Goal: Task Accomplishment & Management: Complete application form

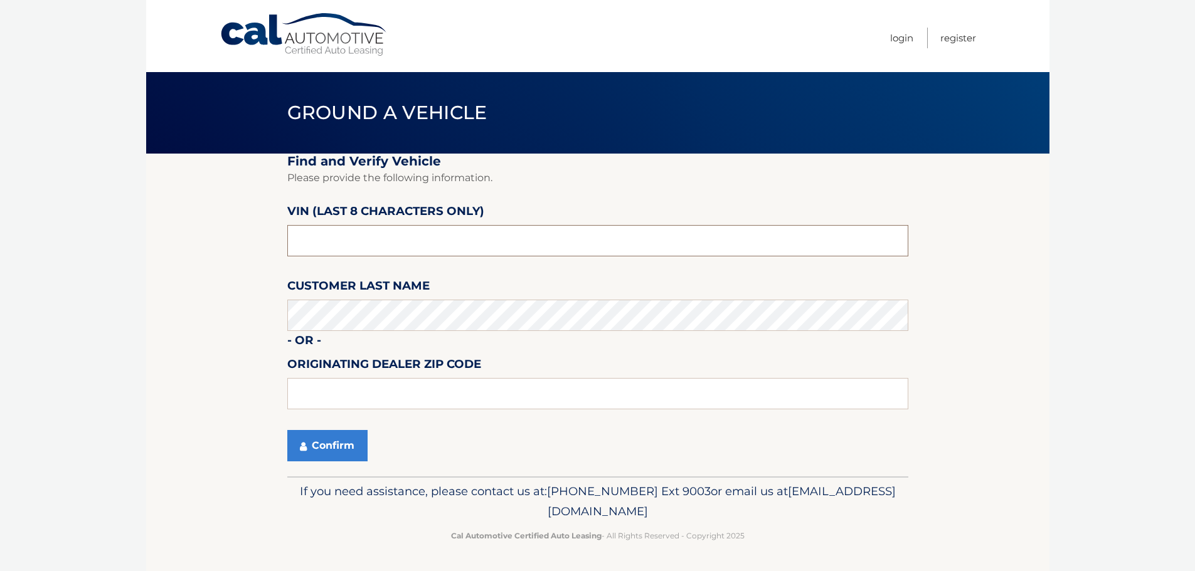
click at [300, 240] on input "text" at bounding box center [597, 240] width 621 height 31
paste input "1C6SRFFT"
click at [341, 238] on input "1C6SRFFT" at bounding box center [597, 240] width 621 height 31
drag, startPoint x: 359, startPoint y: 243, endPoint x: 170, endPoint y: 257, distance: 189.9
click at [170, 257] on section "Find and Verify Vehicle Please provide the following information. VIN (last 8 c…" at bounding box center [597, 315] width 903 height 323
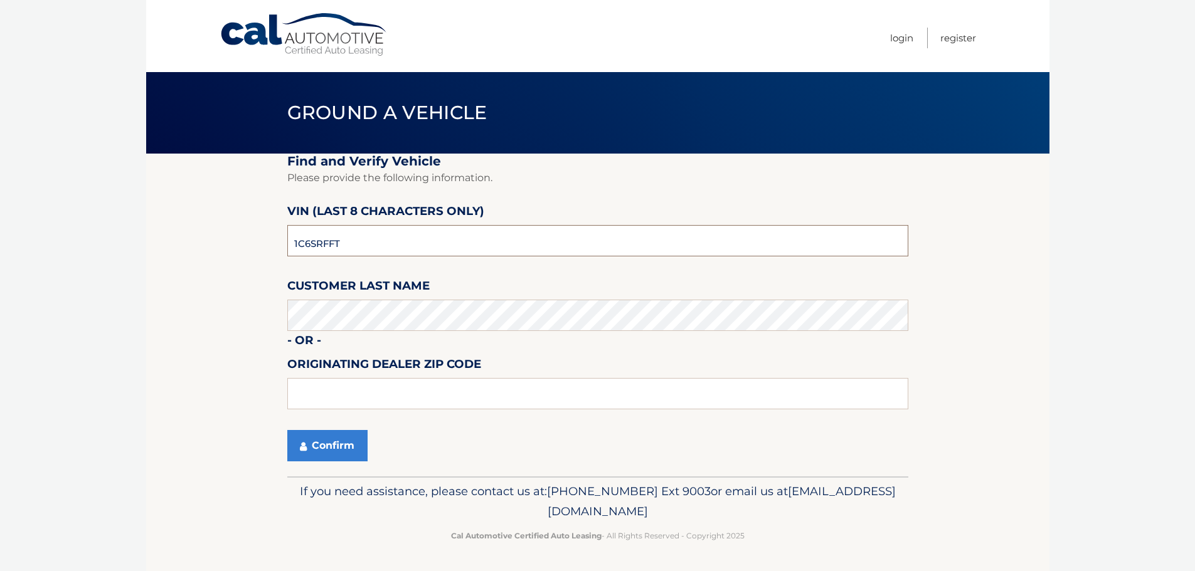
paste input "NN401594"
type input "NN401594"
click at [351, 448] on button "Confirm" at bounding box center [327, 445] width 80 height 31
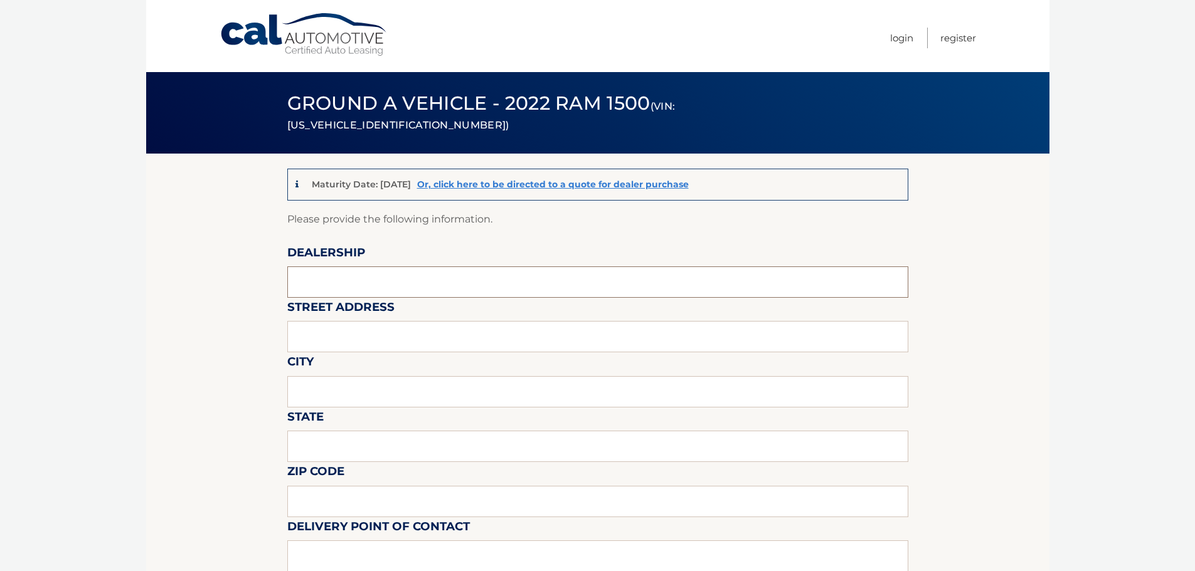
drag, startPoint x: 392, startPoint y: 280, endPoint x: 392, endPoint y: 287, distance: 7.5
click at [392, 280] on input "text" at bounding box center [597, 282] width 621 height 31
type input "[PERSON_NAME] CHRYSLER JEEP"
click at [339, 338] on input "text" at bounding box center [597, 336] width 621 height 31
type input "[STREET_ADDRESS]"
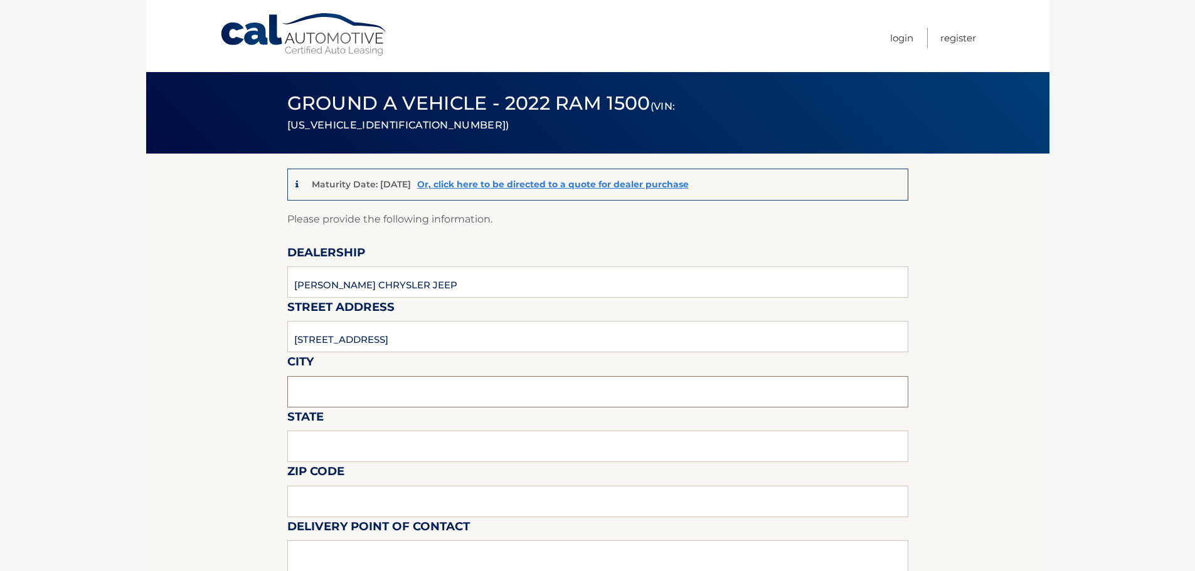
type input "BRAINTREE"
type input "MA"
type input "02184"
type input "[PERSON_NAME]"
type input "7819171406"
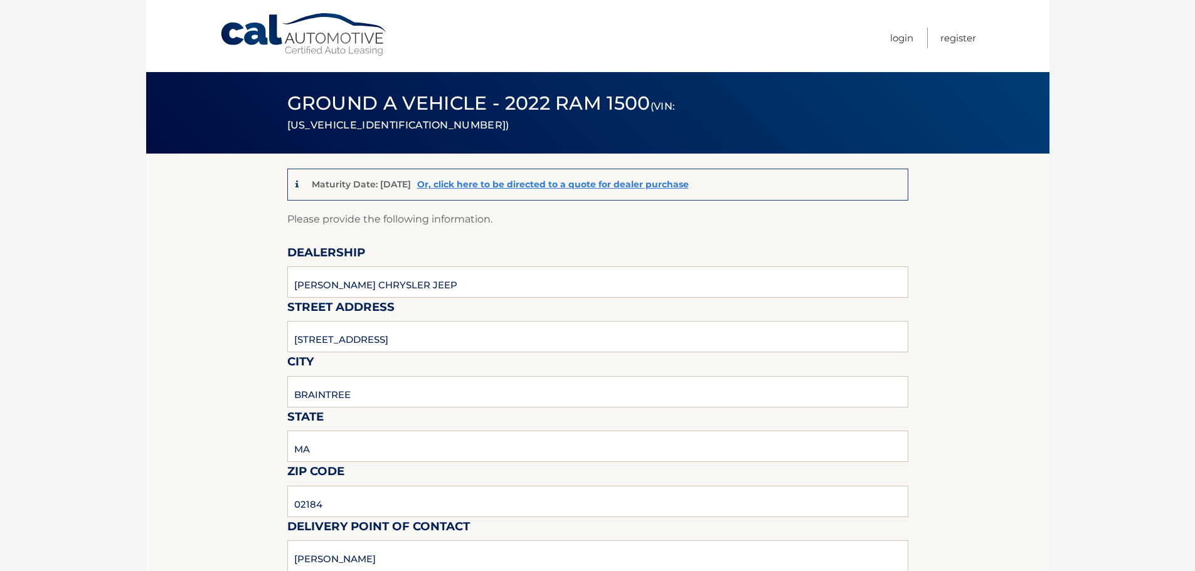
type input "[EMAIL_ADDRESS][DOMAIN_NAME]"
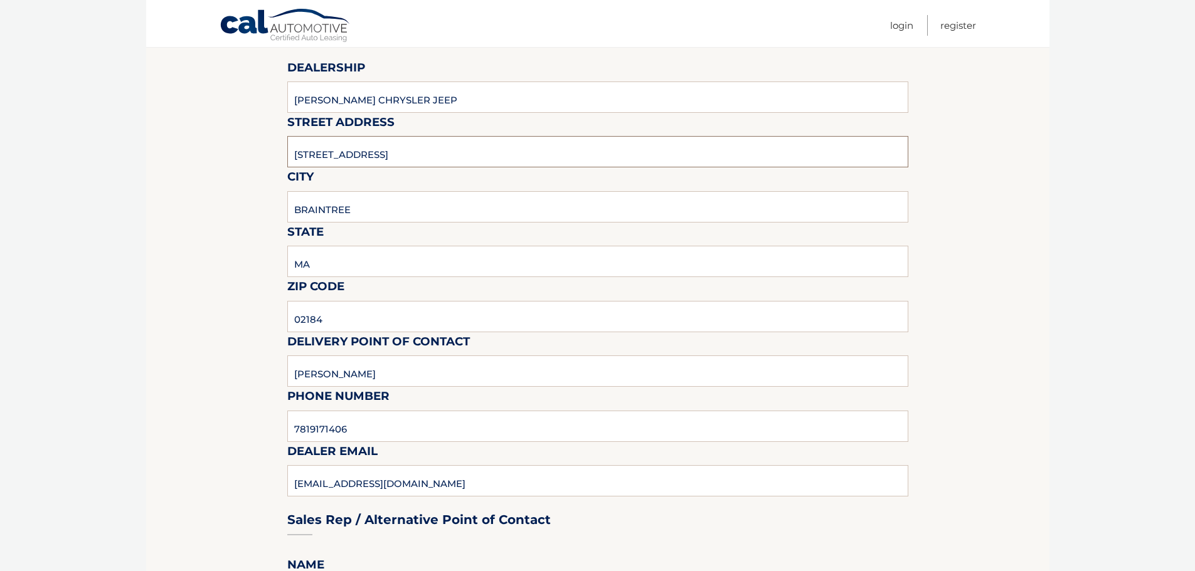
scroll to position [188, 0]
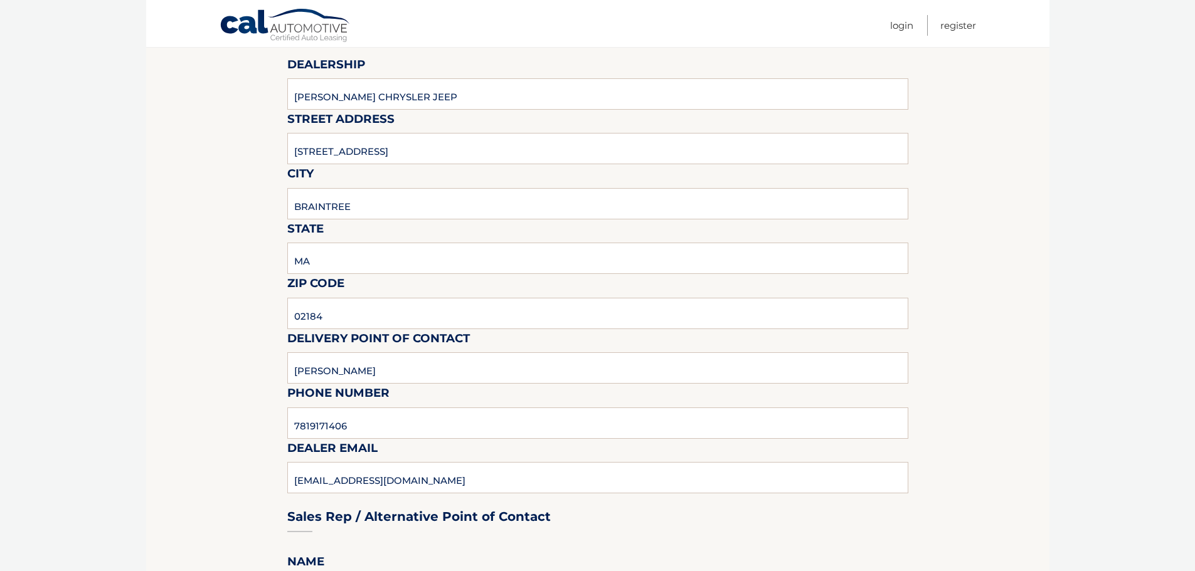
click at [384, 407] on label "Phone Number" at bounding box center [338, 395] width 102 height 23
click at [381, 420] on input "7819171406" at bounding box center [597, 423] width 621 height 31
type input "7819171401"
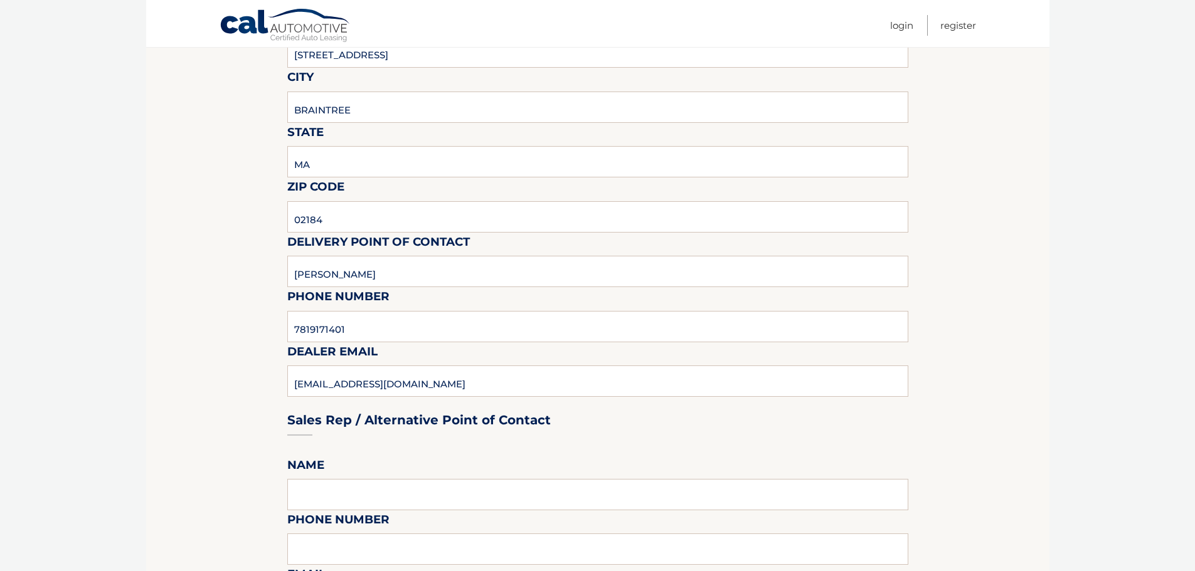
scroll to position [376, 0]
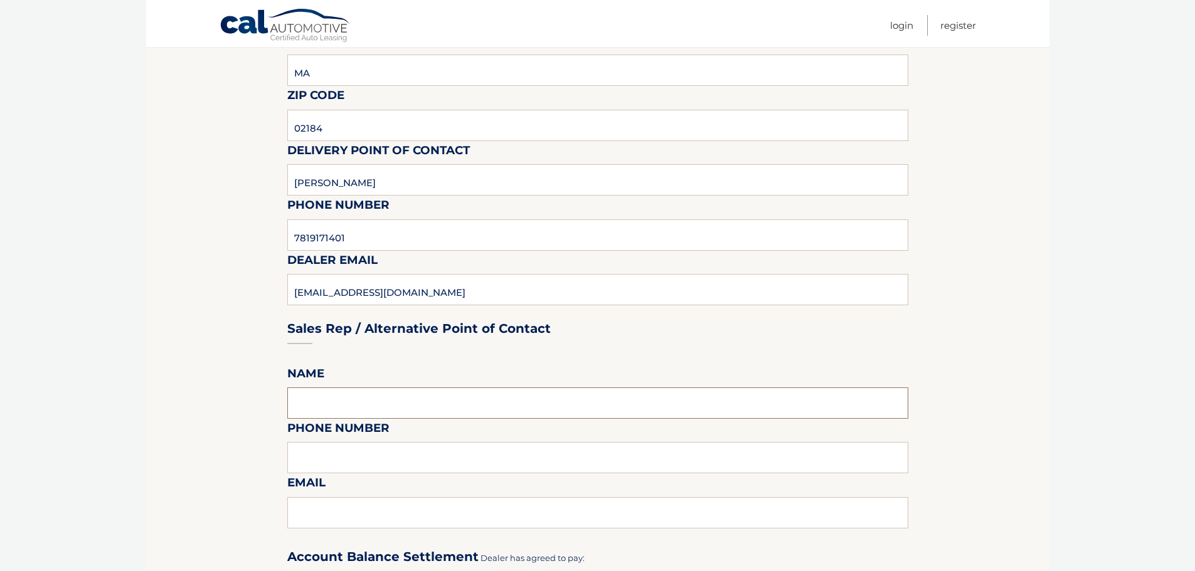
click at [413, 404] on input "text" at bounding box center [597, 403] width 621 height 31
type input "[PERSON_NAME]"
type input "7819171406"
type input "[EMAIL_ADDRESS][DOMAIN_NAME]"
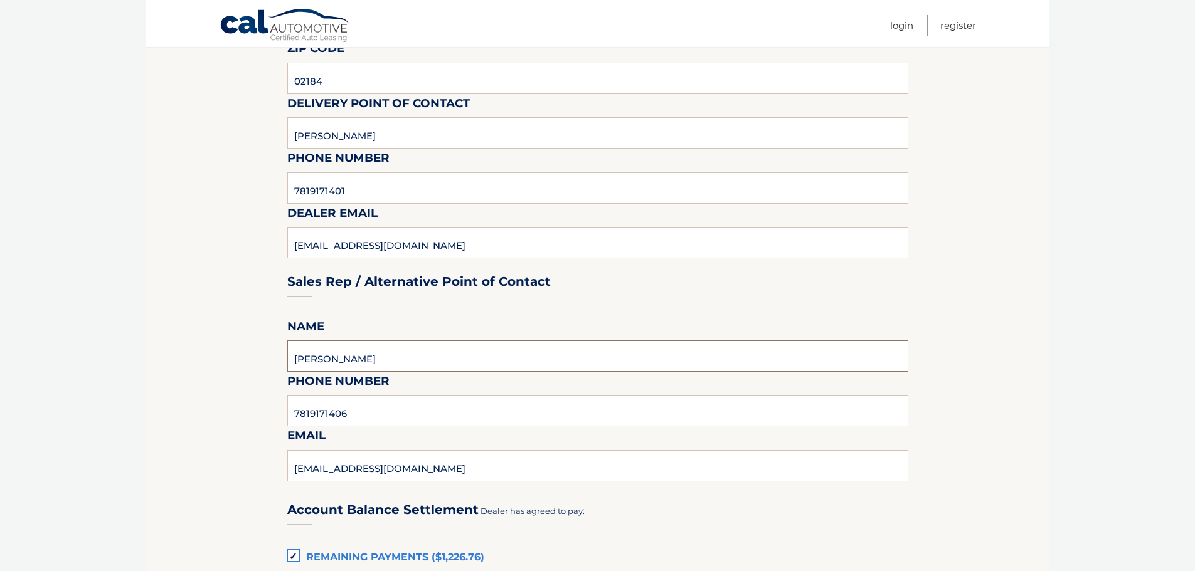
scroll to position [502, 0]
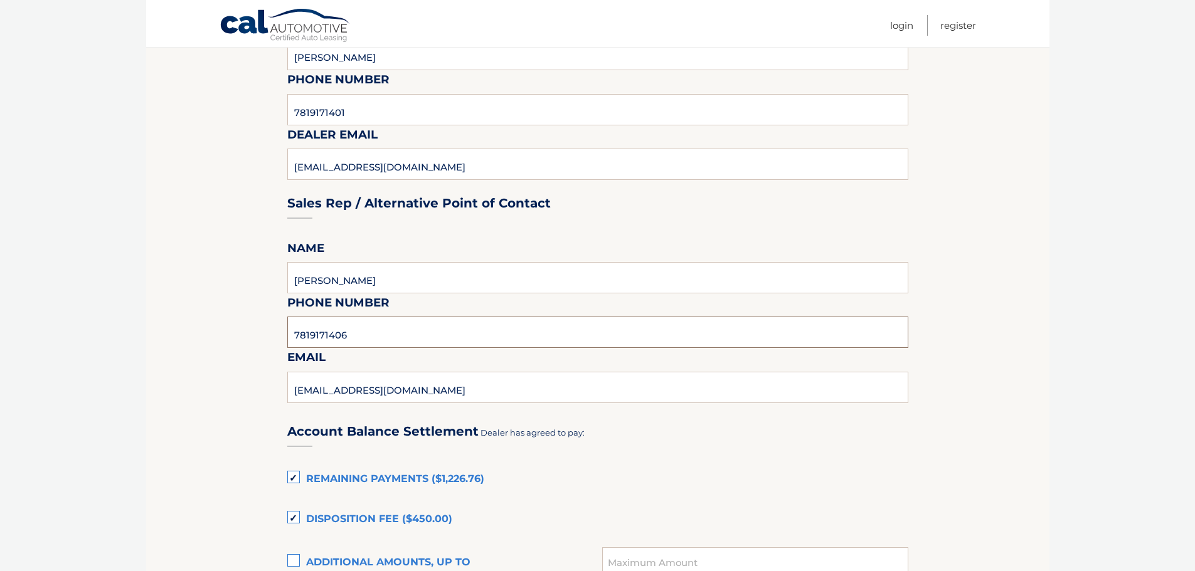
click at [384, 337] on input "7819171406" at bounding box center [597, 332] width 621 height 31
type input "7819171401"
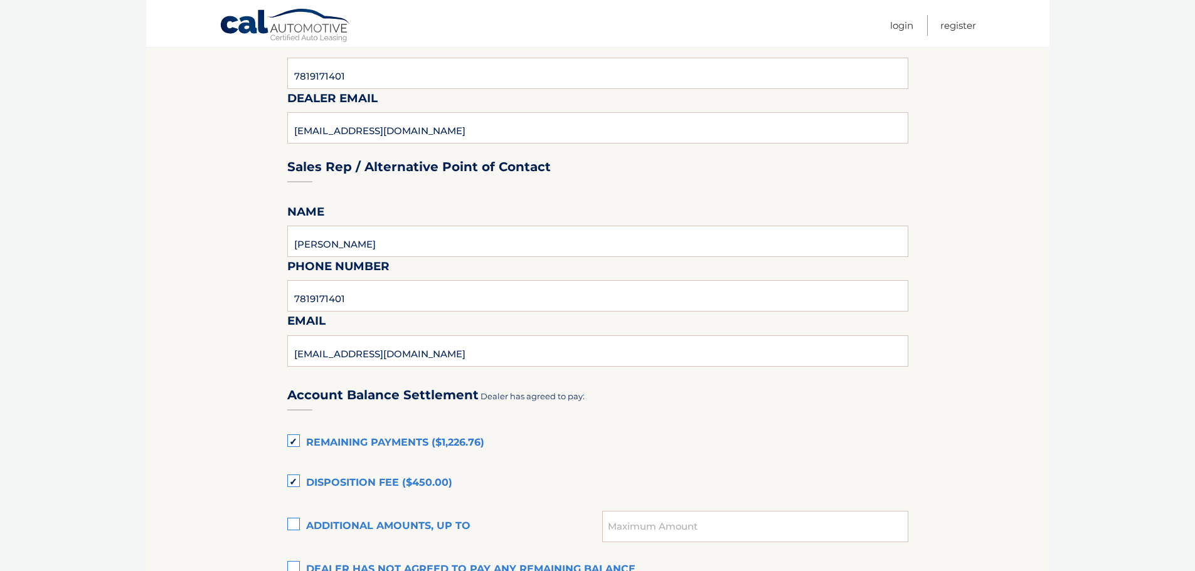
scroll to position [690, 0]
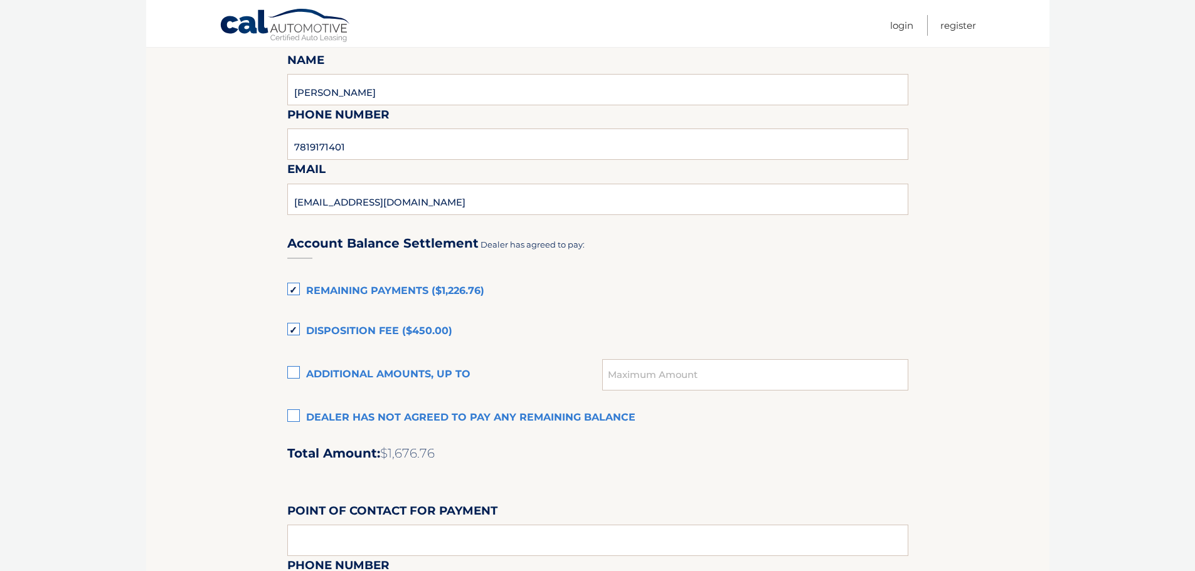
click at [172, 433] on section "Maturity Date: [DATE] Or, click here to be directed to a quote for dealer purch…" at bounding box center [597, 151] width 903 height 1374
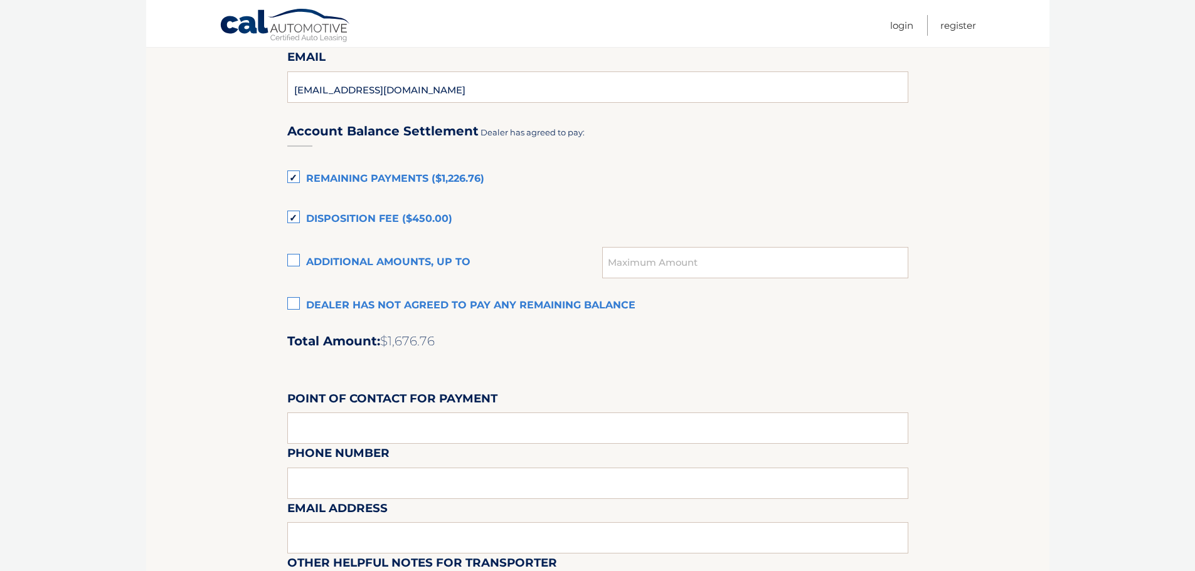
scroll to position [941, 0]
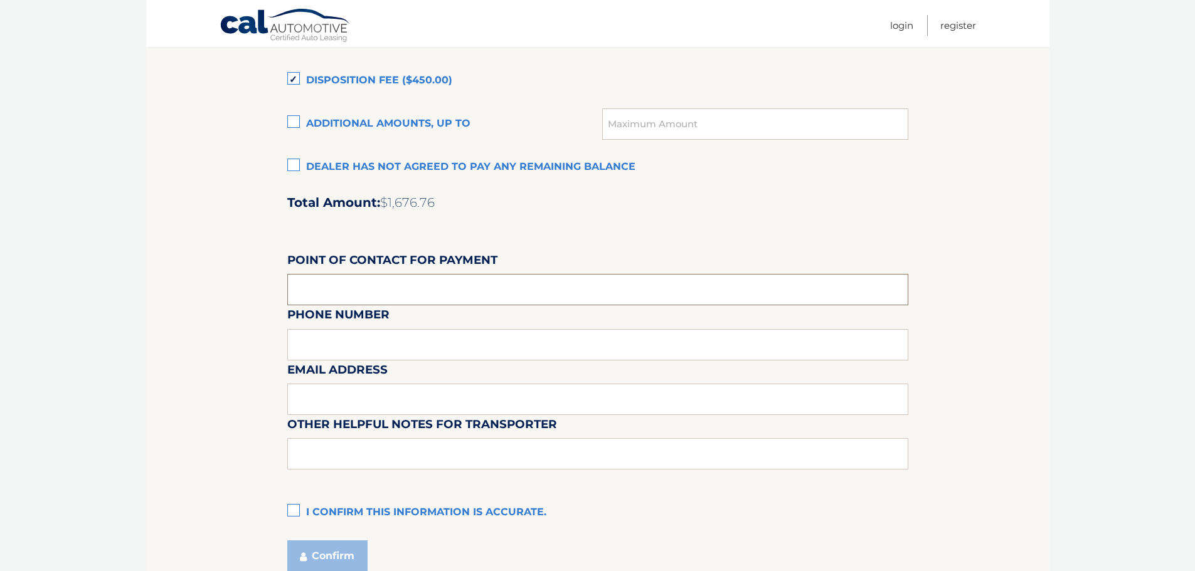
click at [333, 288] on input "text" at bounding box center [597, 289] width 621 height 31
click at [292, 512] on label "I confirm this information is accurate." at bounding box center [597, 512] width 621 height 25
click at [0, 0] on input "I confirm this information is accurate." at bounding box center [0, 0] width 0 height 0
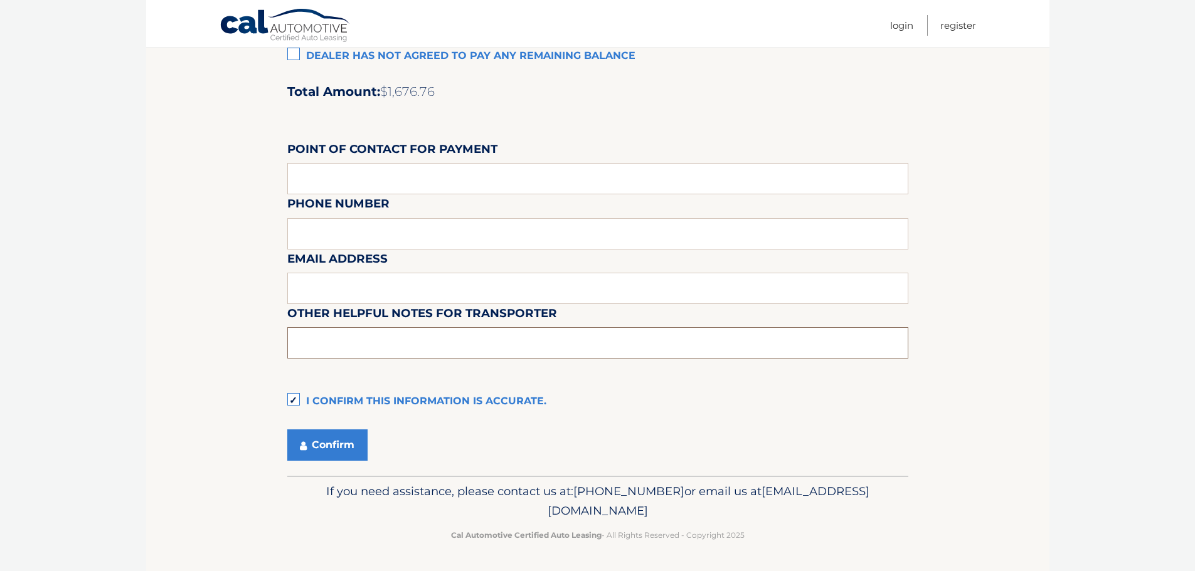
click at [367, 353] on input "text" at bounding box center [597, 342] width 621 height 31
type input "Pick up between Mon-Fri from 9-5"
click at [512, 341] on input "Pick up between Mon-Fri from 9-5" at bounding box center [597, 342] width 621 height 31
click at [502, 351] on input "Pick up between Mon-Fri from 9-5" at bounding box center [597, 342] width 621 height 31
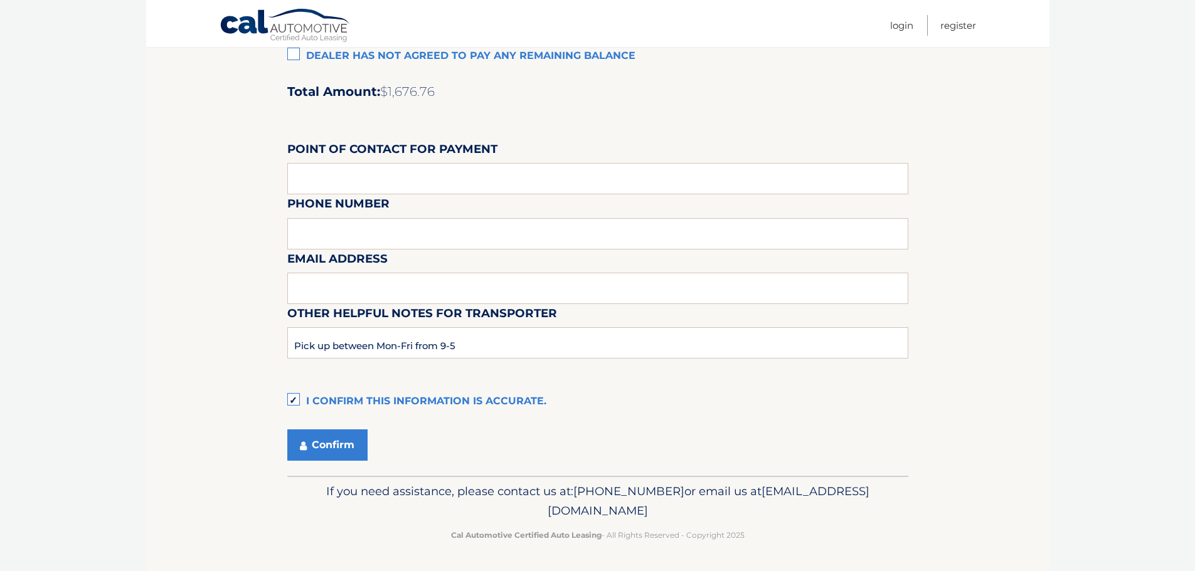
click at [317, 440] on button "Confirm" at bounding box center [327, 445] width 80 height 31
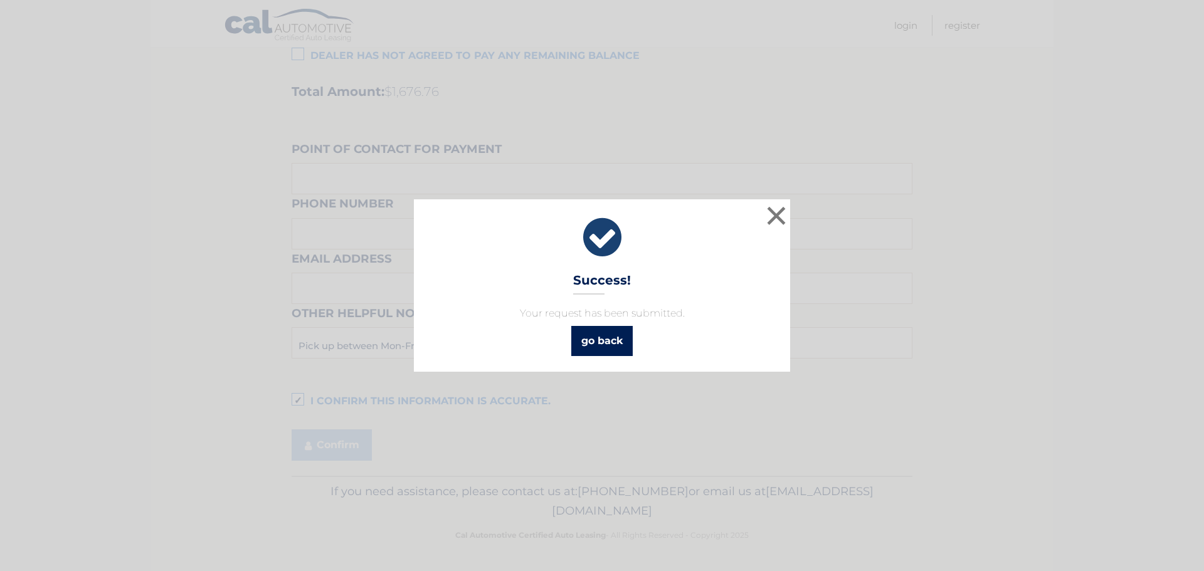
click at [601, 336] on link "go back" at bounding box center [601, 341] width 61 height 30
